Goal: Navigation & Orientation: Find specific page/section

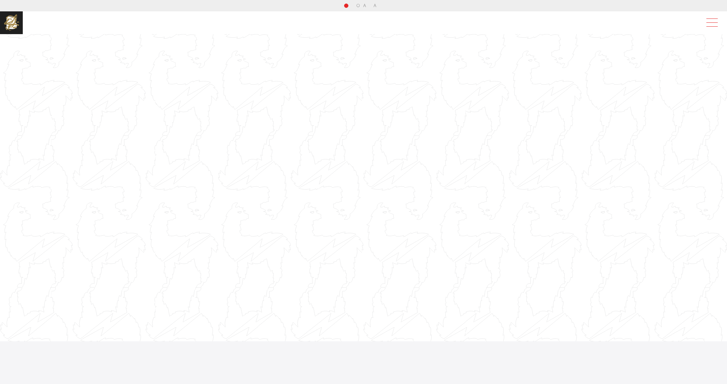
click at [718, 19] on span at bounding box center [711, 19] width 11 height 0
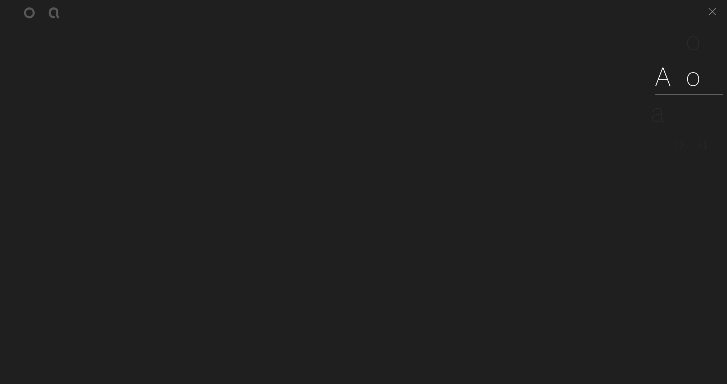
click at [701, 71] on span "o" at bounding box center [693, 76] width 15 height 32
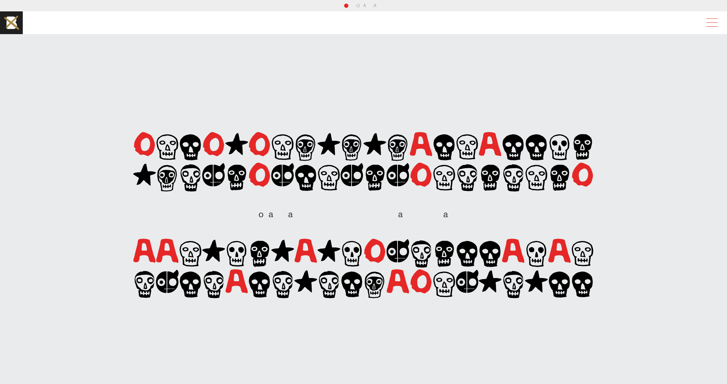
click at [715, 22] on span at bounding box center [711, 22] width 11 height 0
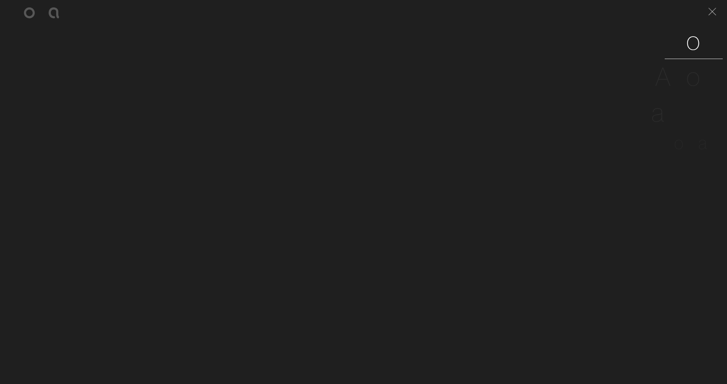
click at [701, 43] on span "o" at bounding box center [693, 40] width 15 height 32
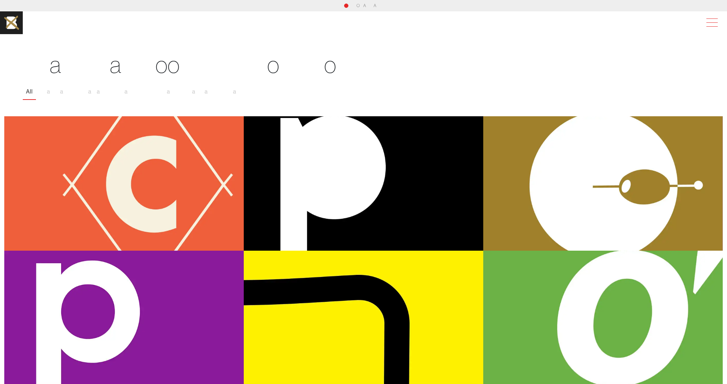
click at [718, 19] on span at bounding box center [711, 19] width 11 height 0
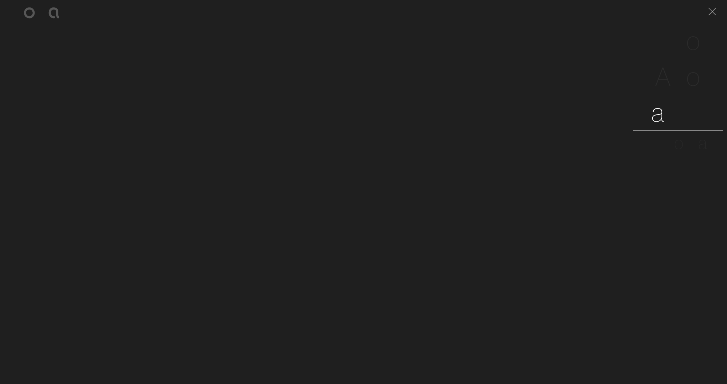
click at [701, 120] on span "e" at bounding box center [694, 112] width 14 height 32
